Goal: Task Accomplishment & Management: Use online tool/utility

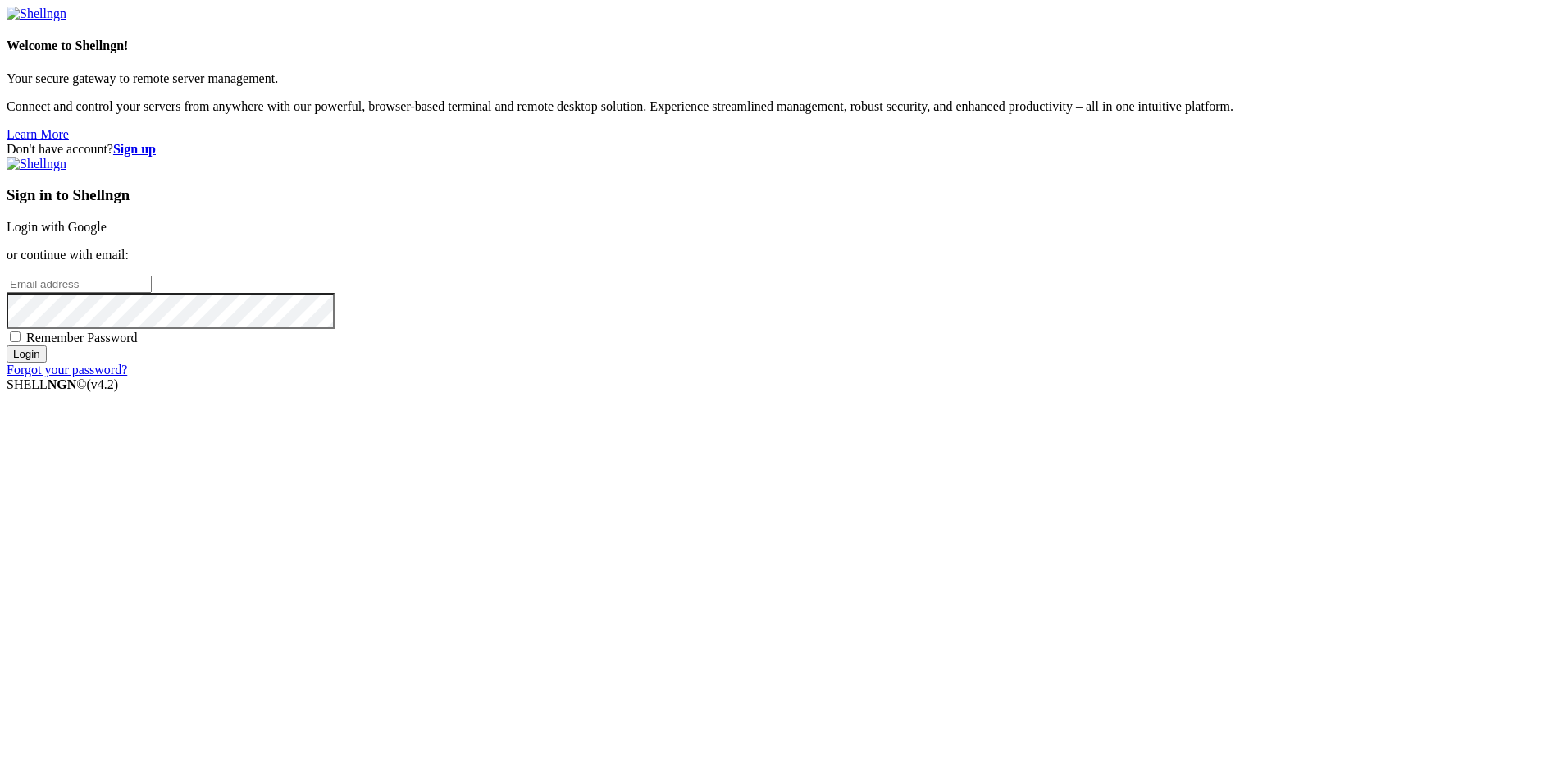
click at [106, 233] on link "Login with Google" at bounding box center [56, 227] width 100 height 14
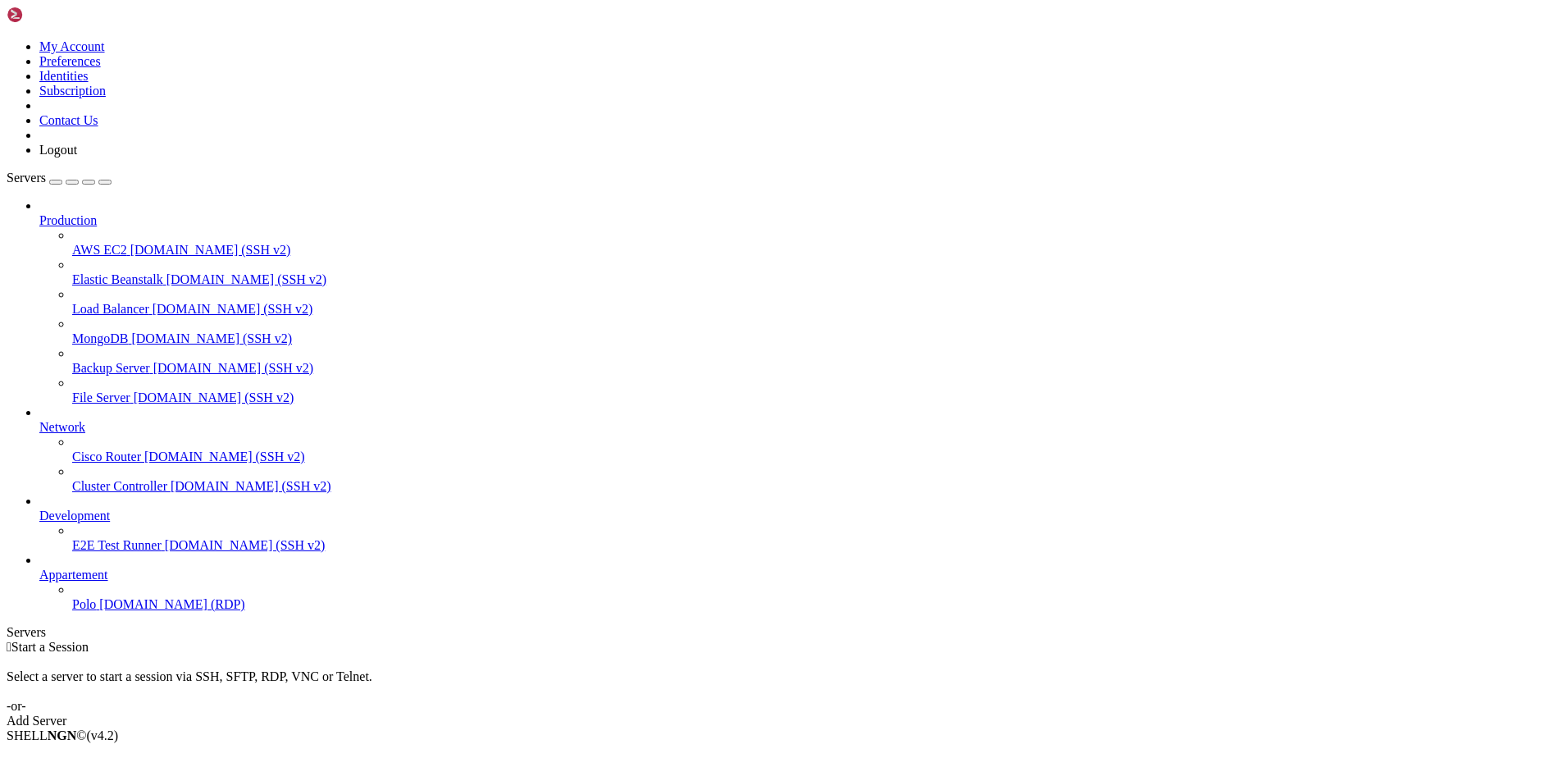
click at [100, 611] on span "[DOMAIN_NAME] (RDP)" at bounding box center [172, 603] width 145 height 14
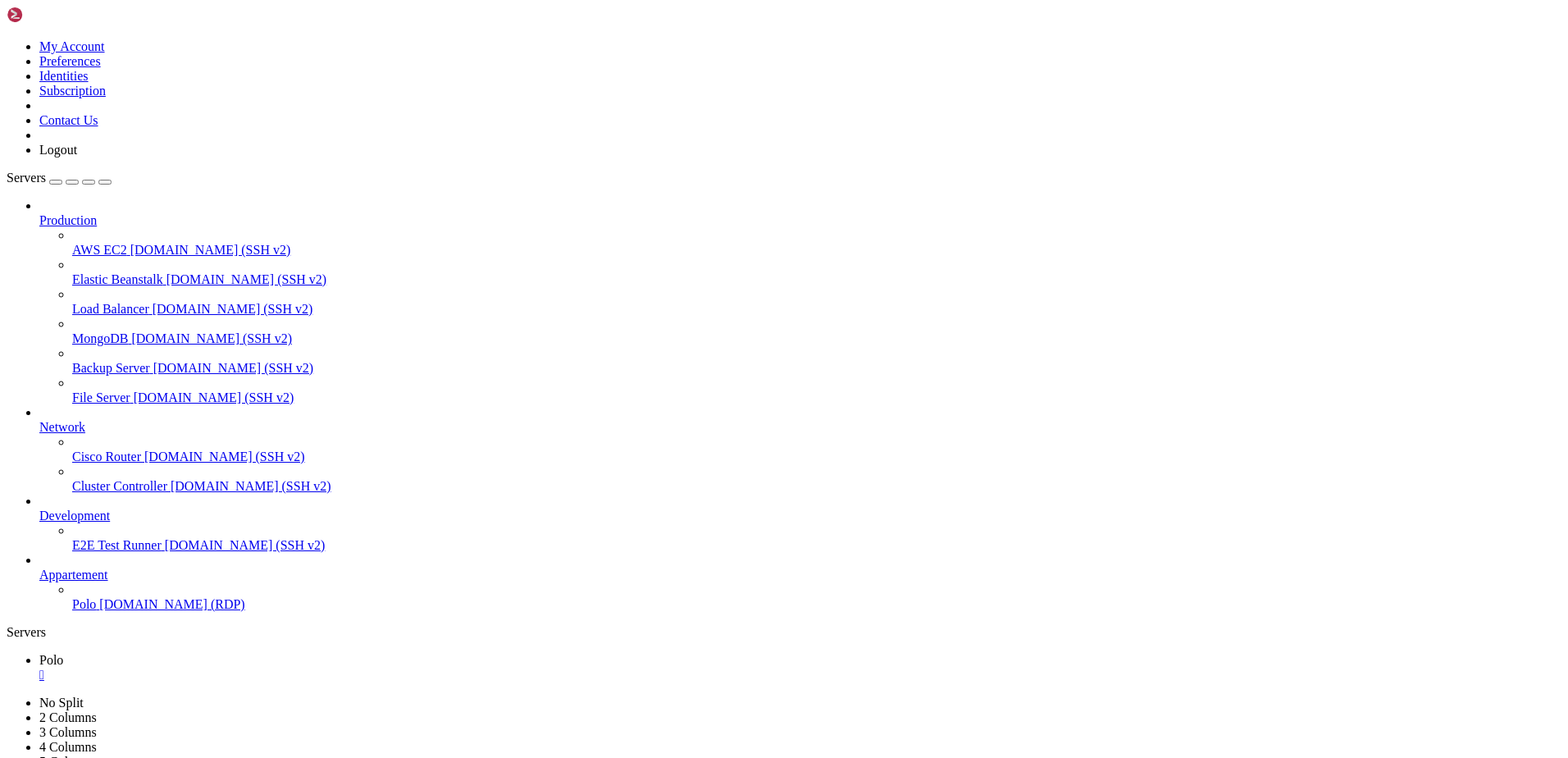
click at [105, 182] on icon "button" at bounding box center [105, 182] width 0 height 0
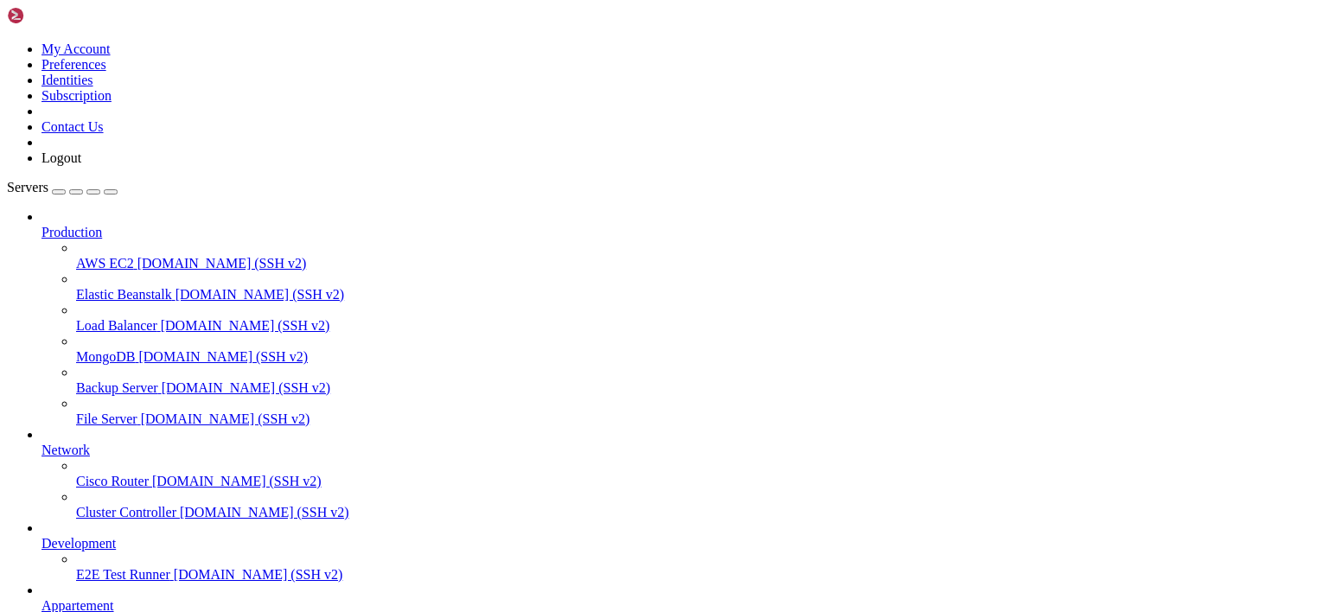
scroll to position [131, 0]
